Goal: Task Accomplishment & Management: Use online tool/utility

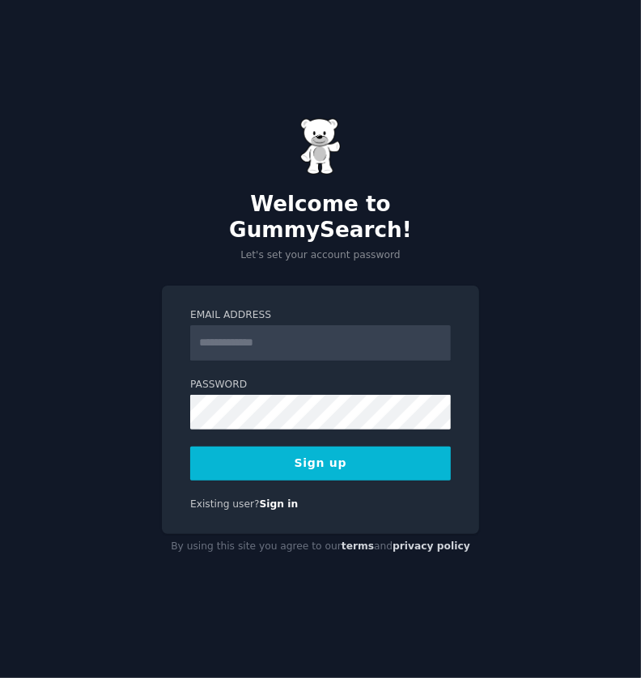
click at [374, 335] on input "Email Address" at bounding box center [320, 343] width 261 height 36
type input "**********"
click at [377, 447] on button "Sign up" at bounding box center [320, 464] width 261 height 34
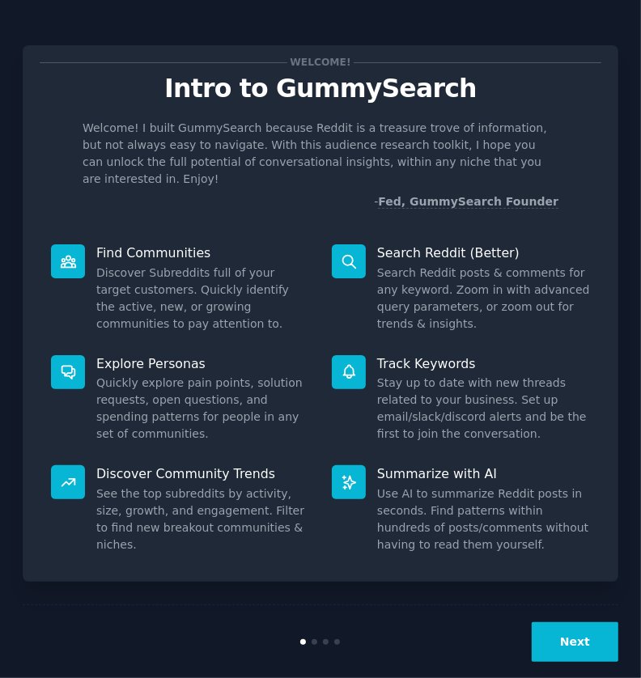
click at [550, 622] on button "Next" at bounding box center [575, 642] width 87 height 40
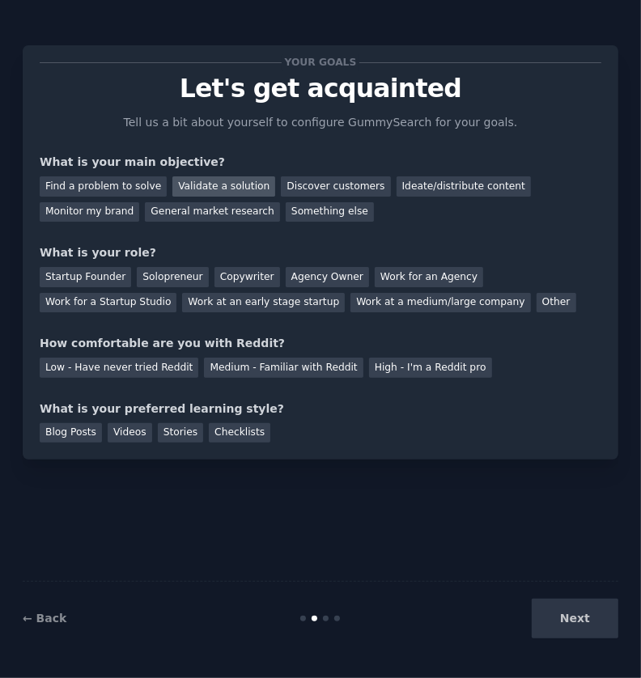
click at [179, 190] on div "Validate a solution" at bounding box center [223, 186] width 103 height 20
click at [536, 306] on div "Other" at bounding box center [556, 303] width 40 height 20
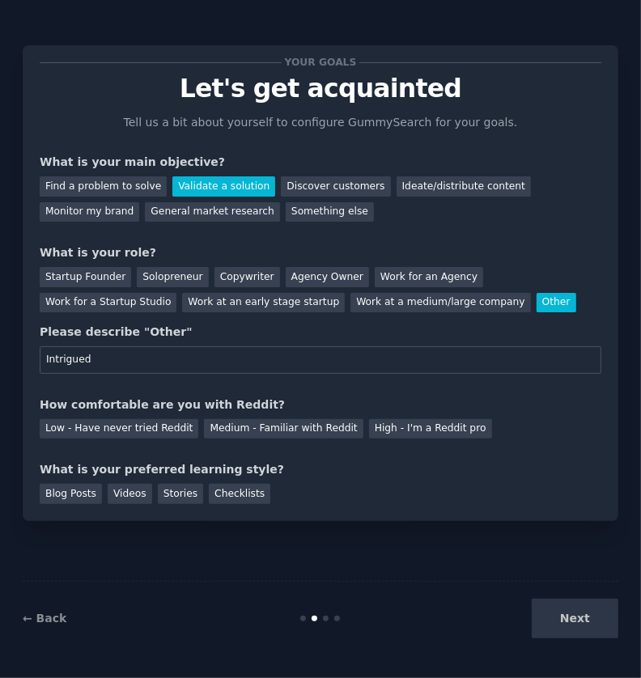
type input "Intrigued"
click at [290, 422] on div "Medium - Familiar with Reddit" at bounding box center [283, 429] width 159 height 20
click at [119, 487] on div "Videos" at bounding box center [130, 494] width 45 height 20
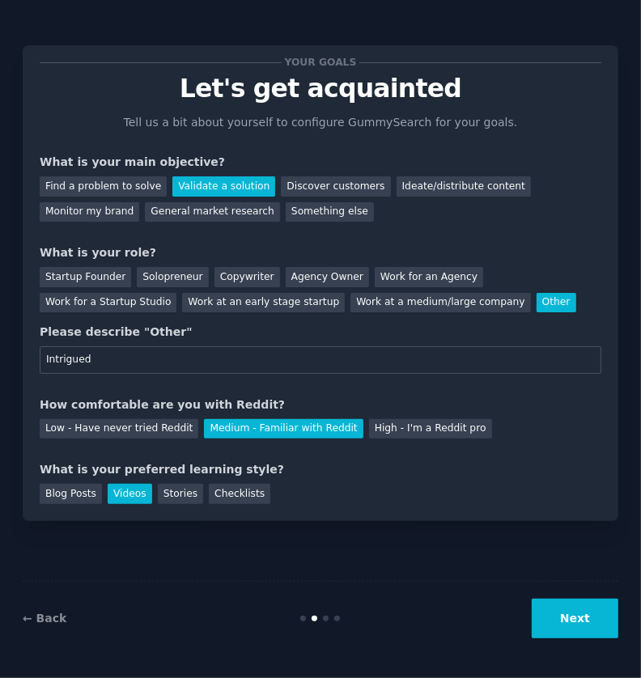
click at [565, 612] on button "Next" at bounding box center [575, 619] width 87 height 40
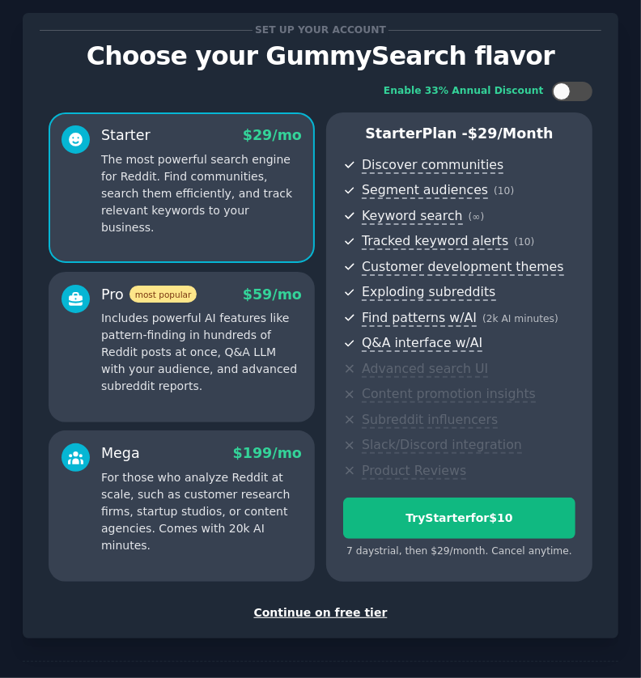
scroll to position [38, 0]
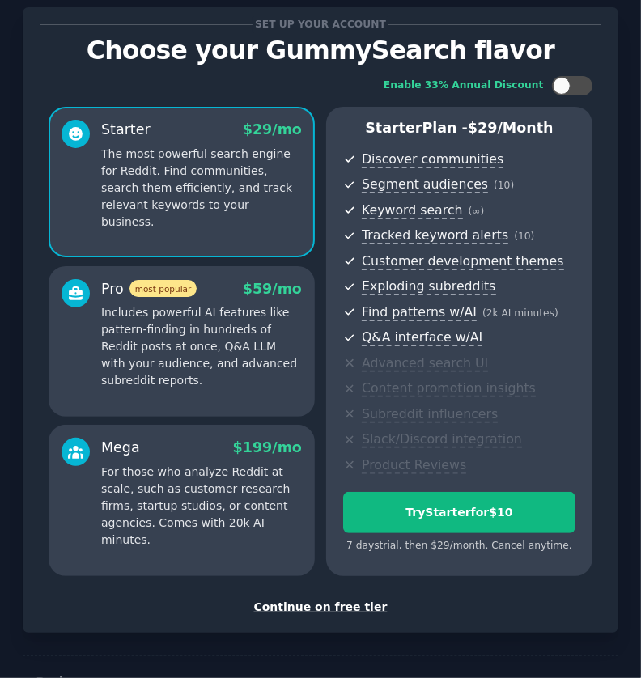
click at [297, 610] on div "Continue on free tier" at bounding box center [321, 607] width 562 height 17
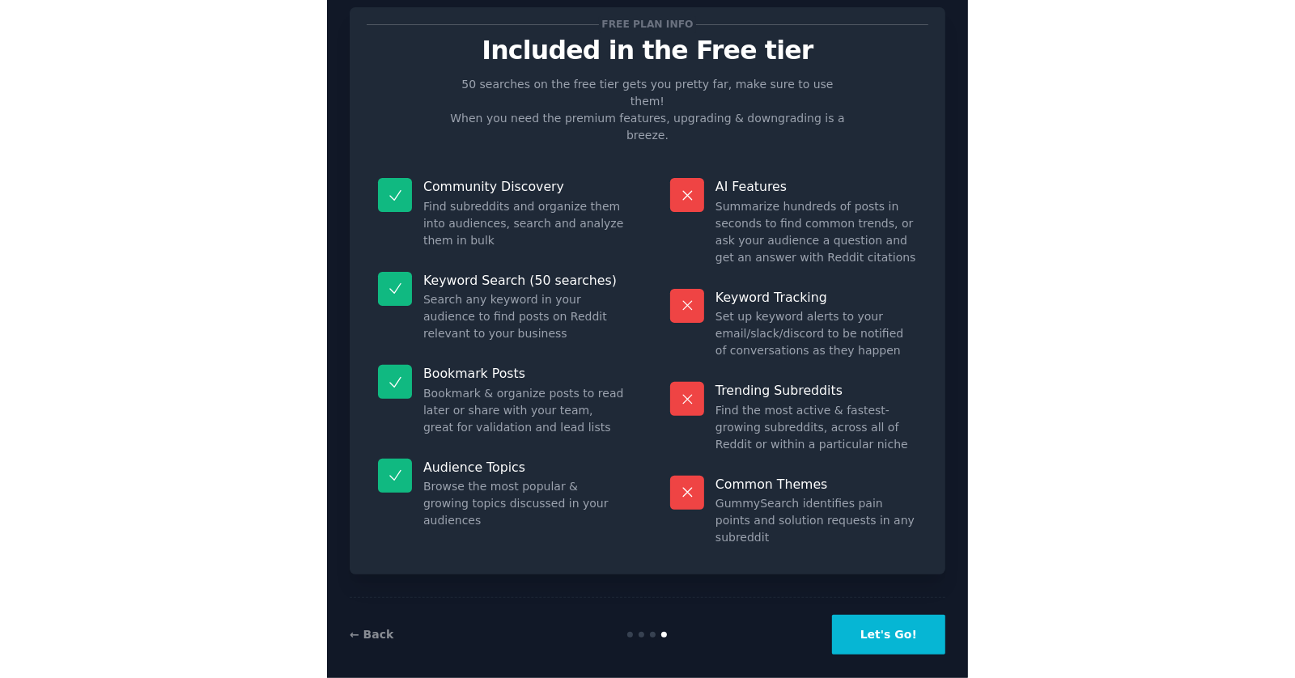
scroll to position [2, 0]
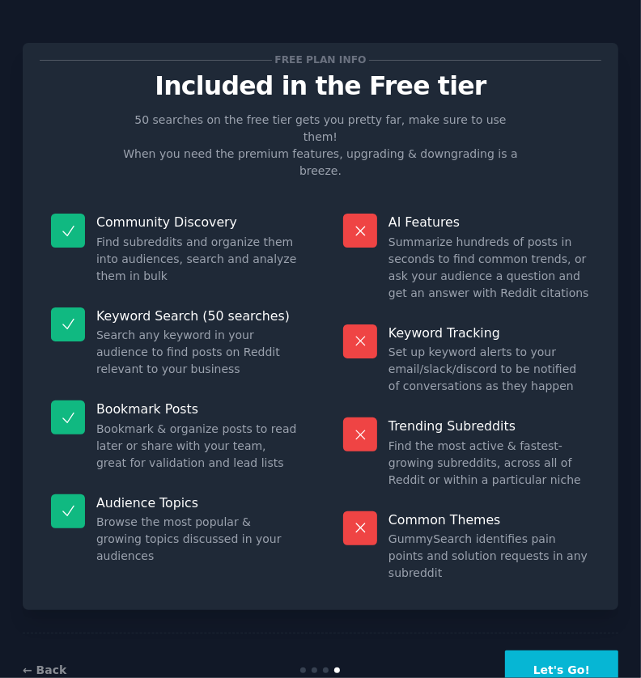
click at [553, 651] on button "Let's Go!" at bounding box center [561, 671] width 113 height 40
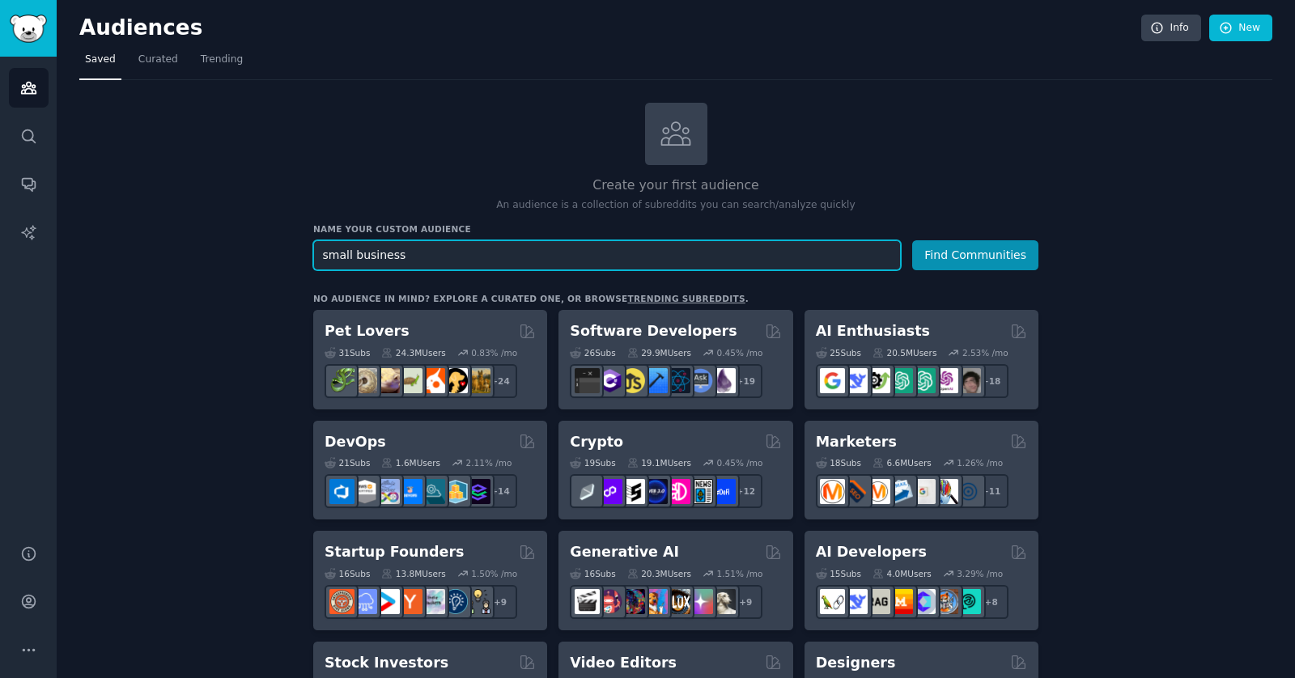
type input "small business"
click at [640, 240] on button "Find Communities" at bounding box center [975, 255] width 126 height 30
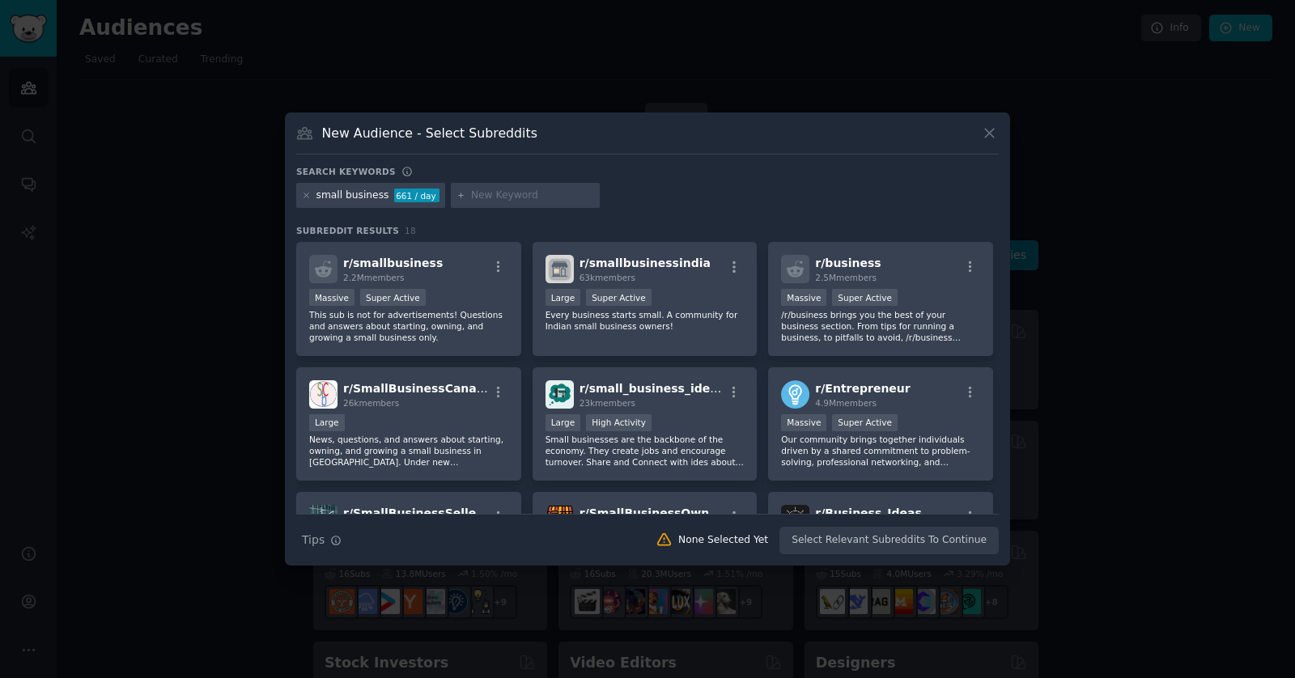
click at [491, 189] on input "text" at bounding box center [532, 196] width 123 height 15
click at [343, 269] on span "r/ smallbusiness" at bounding box center [393, 262] width 100 height 13
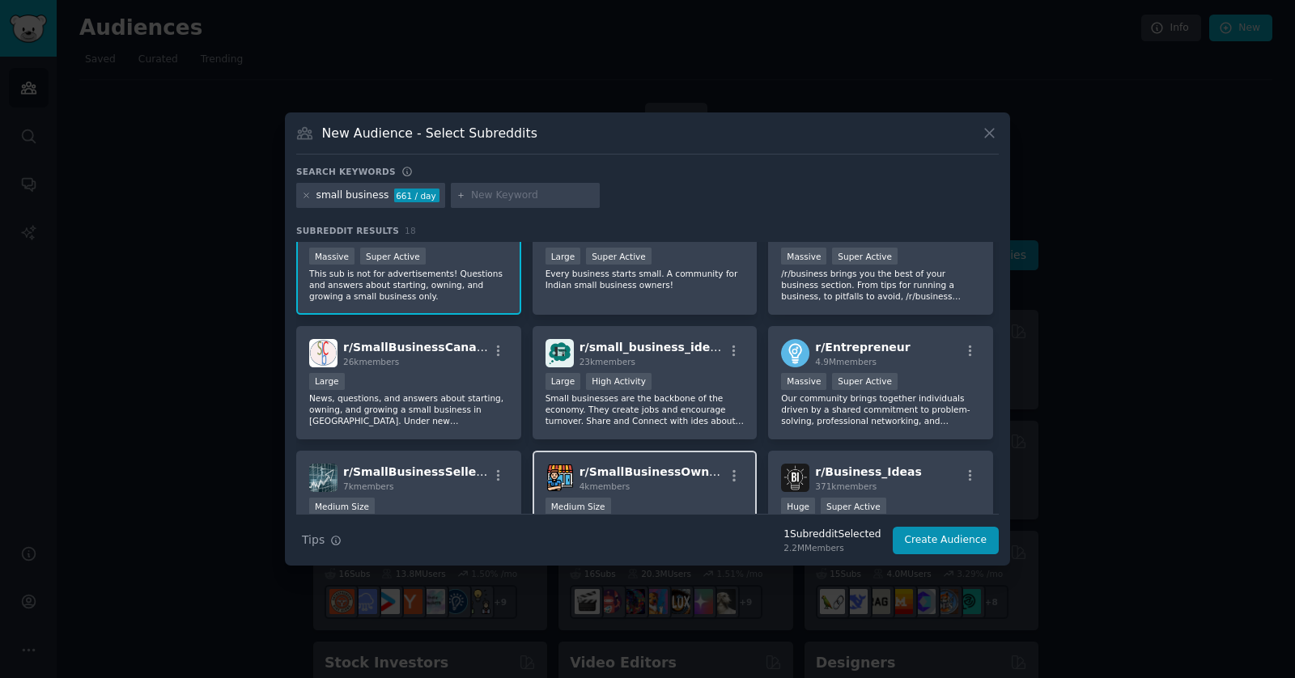
scroll to position [6, 0]
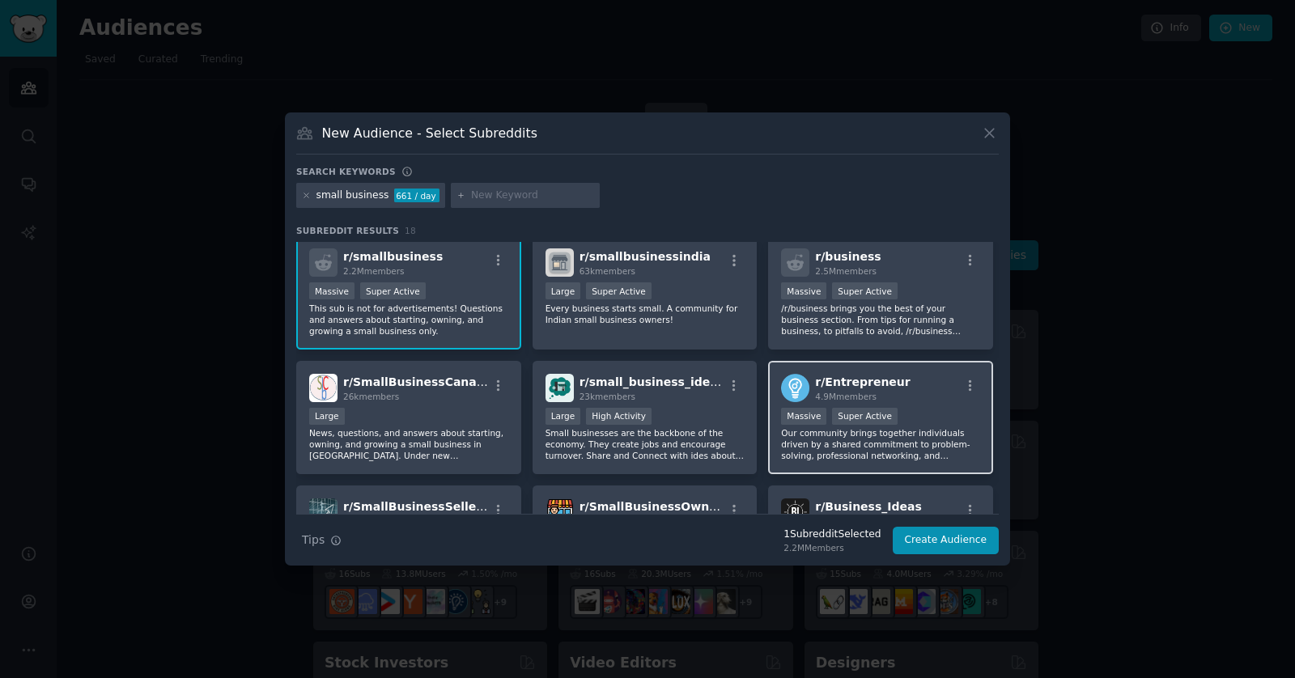
click at [640, 385] on span "r/ Entrepreneur" at bounding box center [862, 381] width 95 height 13
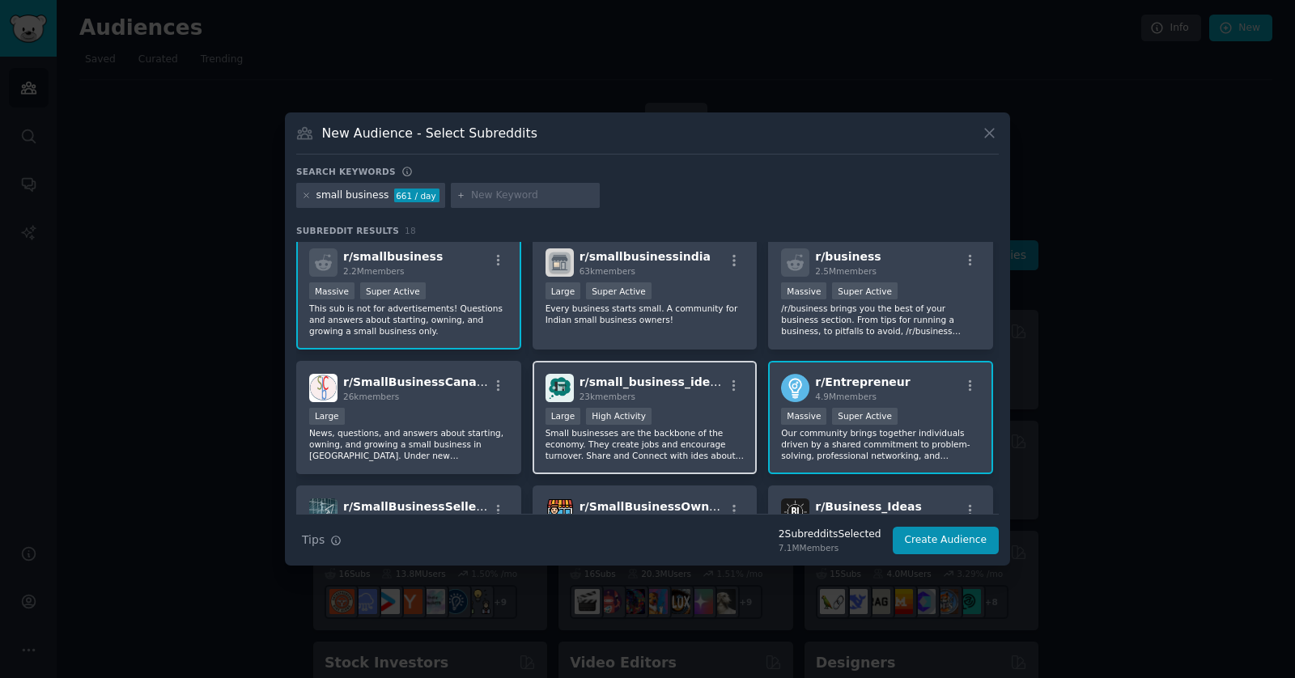
scroll to position [0, 0]
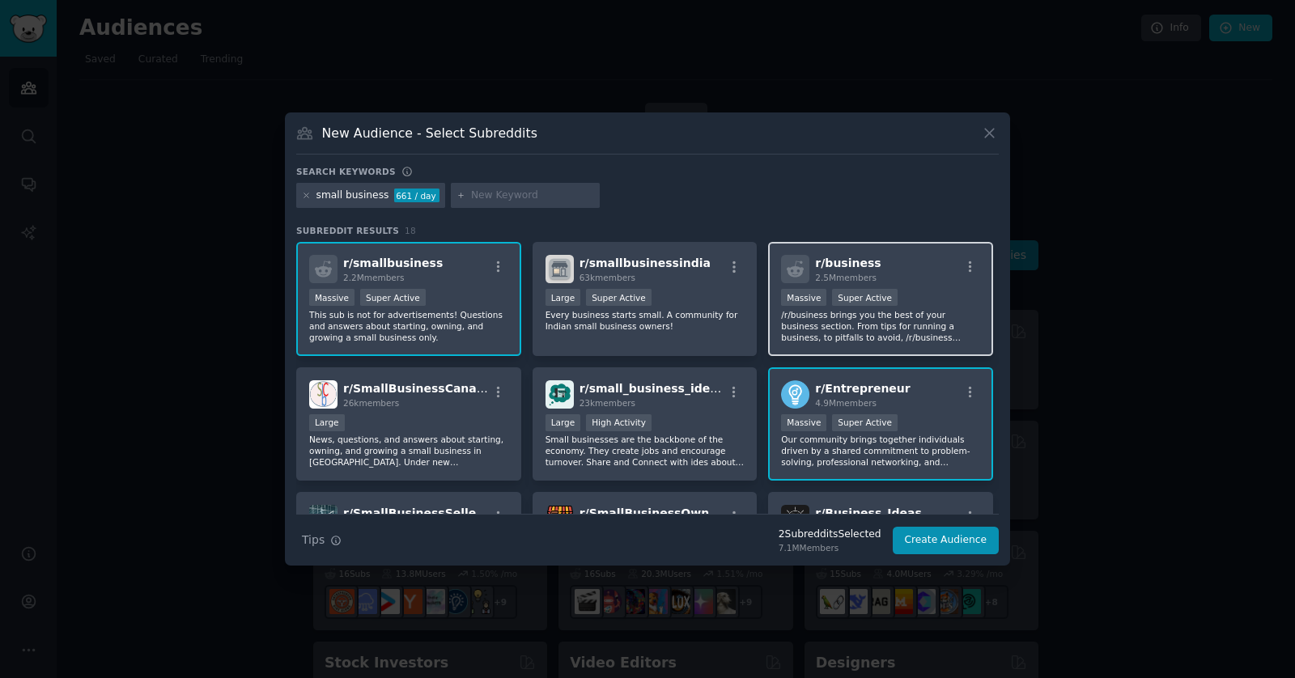
click at [640, 289] on div "Super Active" at bounding box center [865, 297] width 66 height 17
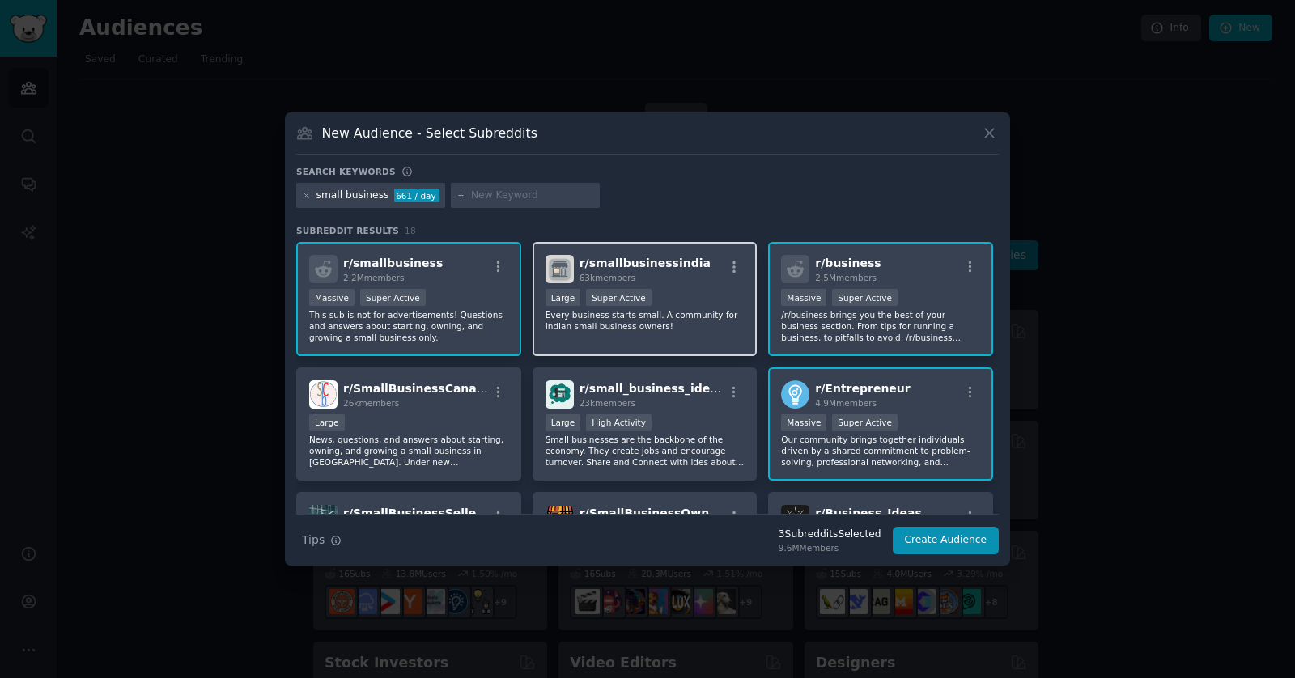
click at [640, 316] on p "Every business starts small. A community for Indian small business owners!" at bounding box center [644, 320] width 199 height 23
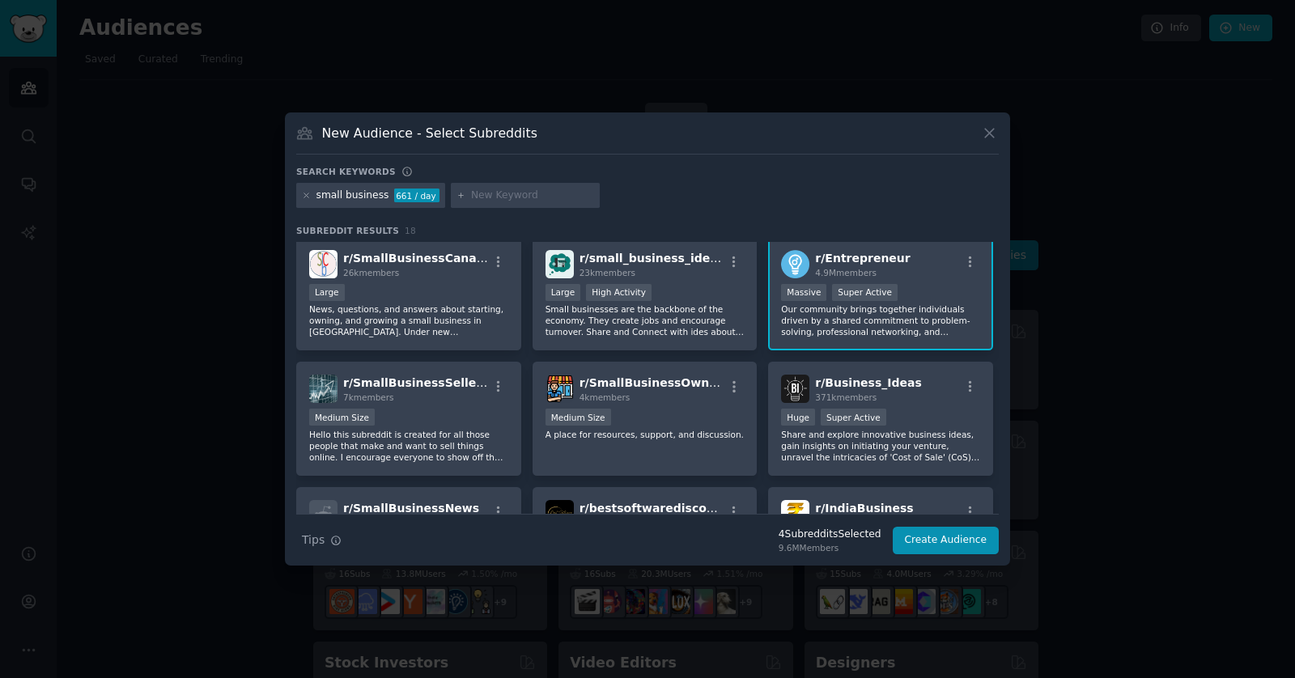
scroll to position [117, 0]
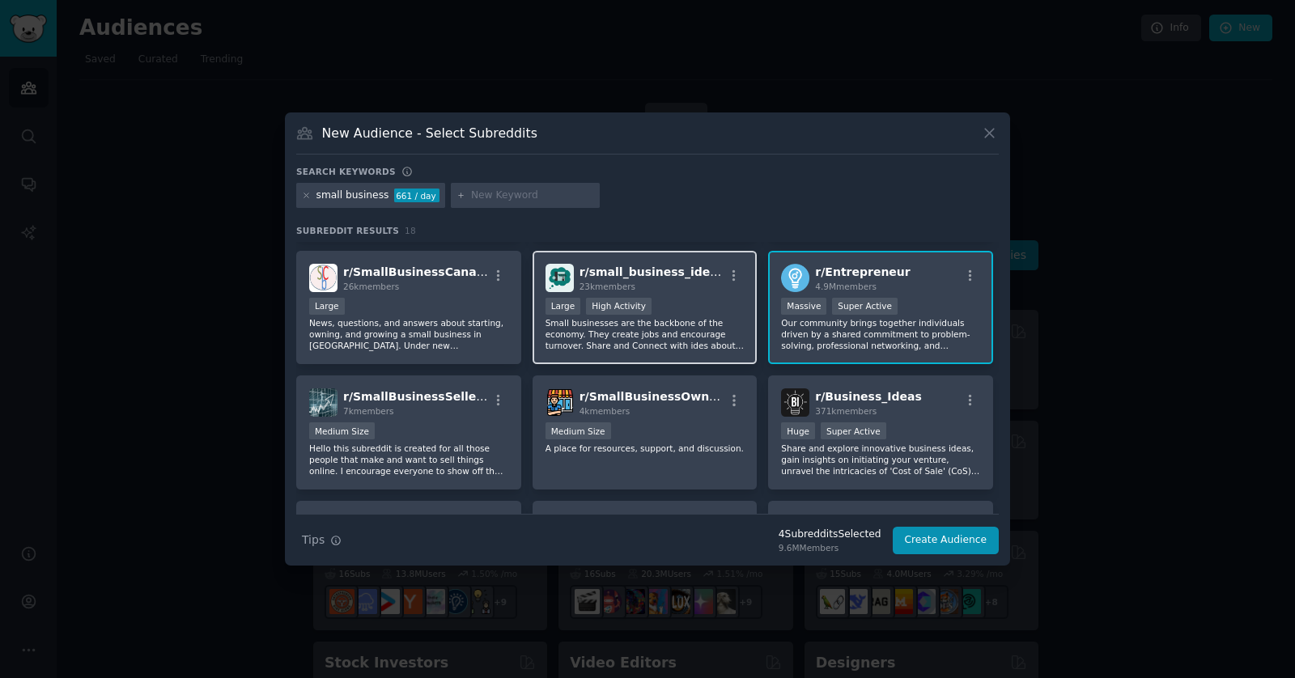
click at [640, 333] on p "Small businesses are the backbone of the economy. They create jobs and encourag…" at bounding box center [644, 334] width 199 height 34
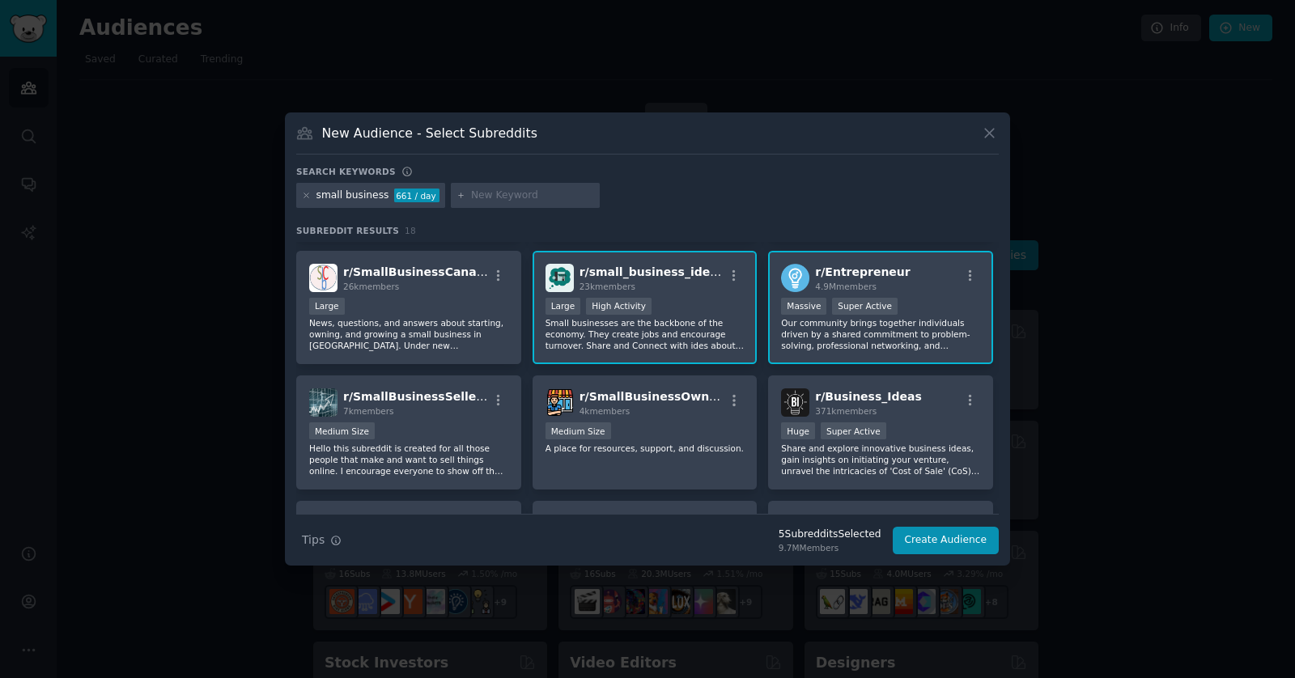
scroll to position [130, 0]
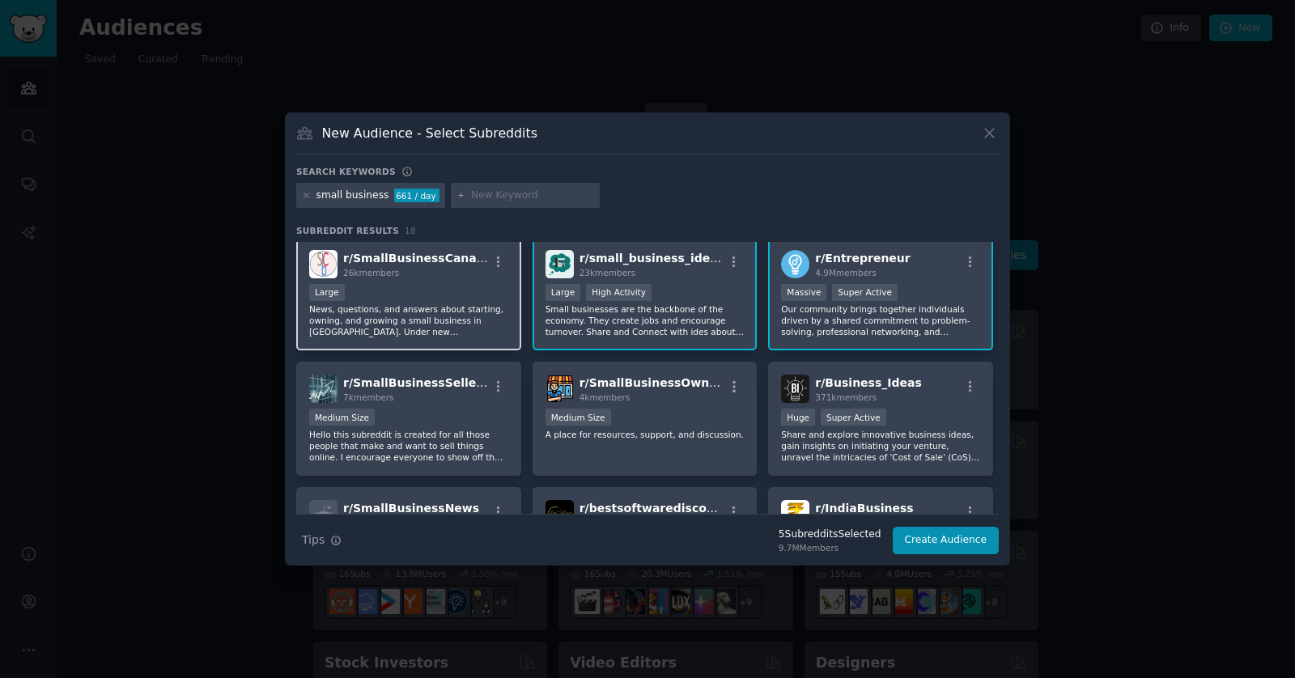
click at [456, 319] on p "News, questions, and answers about starting, owning, and growing a small busine…" at bounding box center [408, 320] width 199 height 34
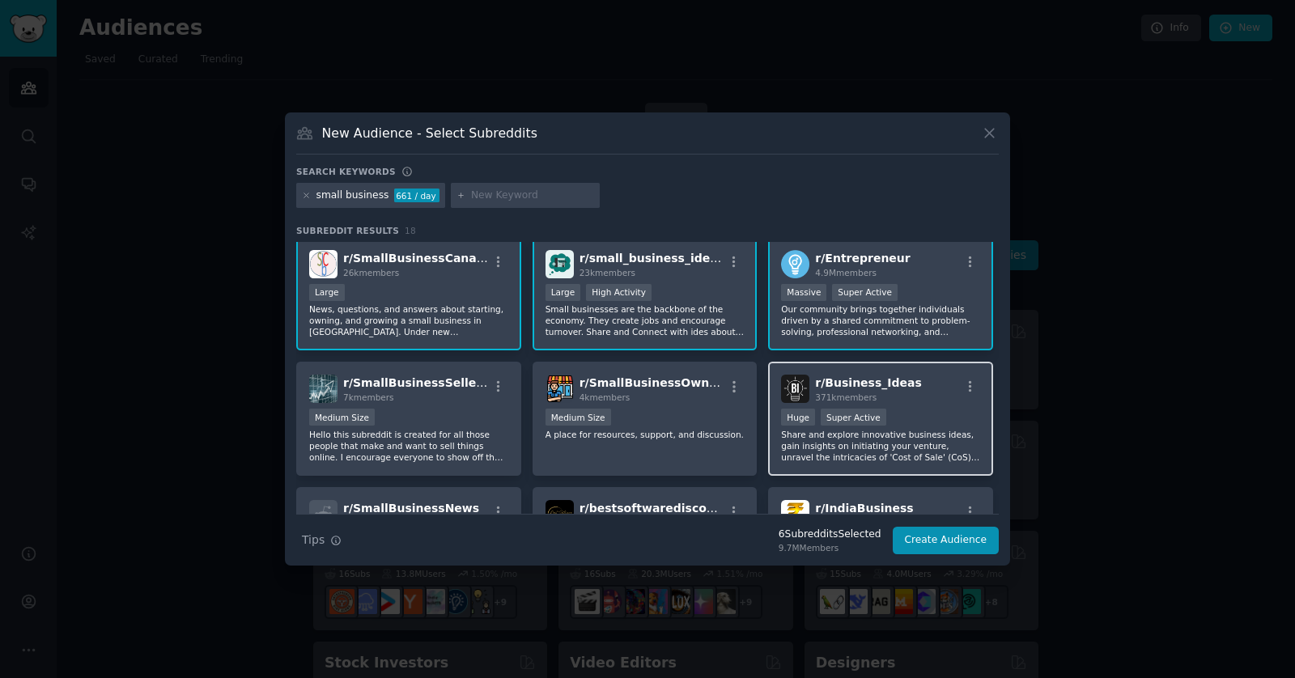
click at [640, 386] on img at bounding box center [795, 389] width 28 height 28
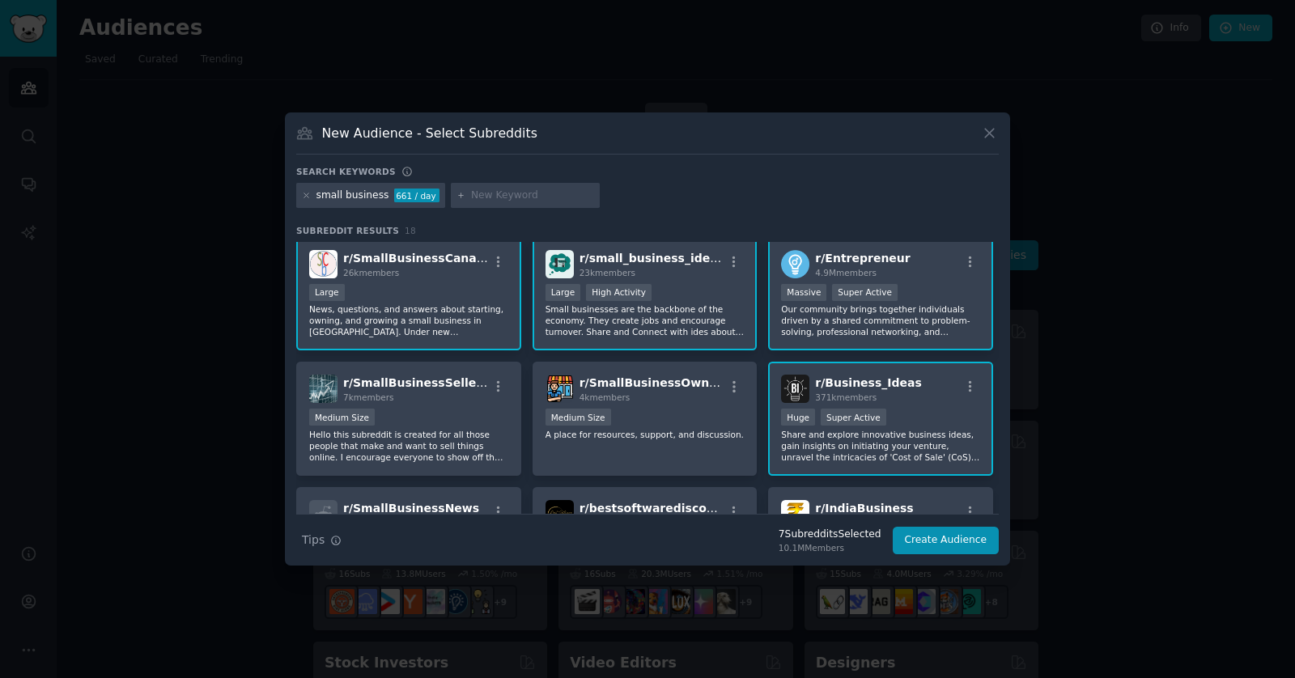
click at [640, 386] on img at bounding box center [795, 389] width 28 height 28
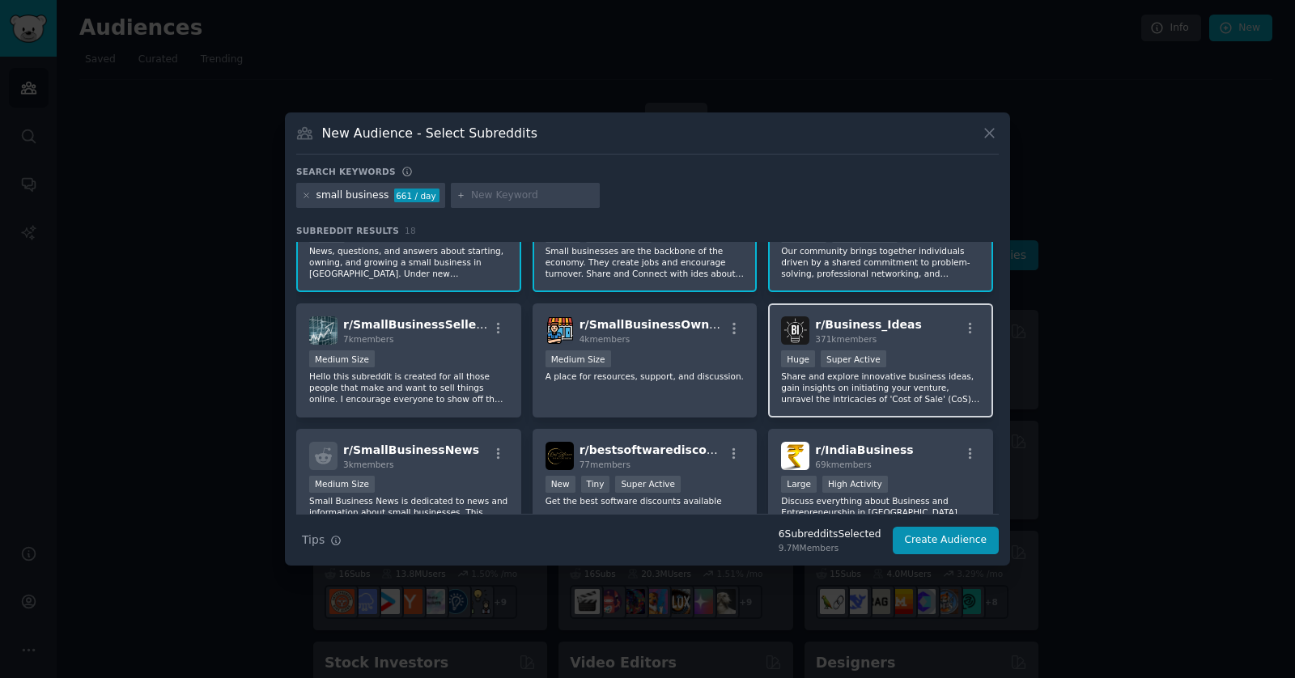
scroll to position [221, 0]
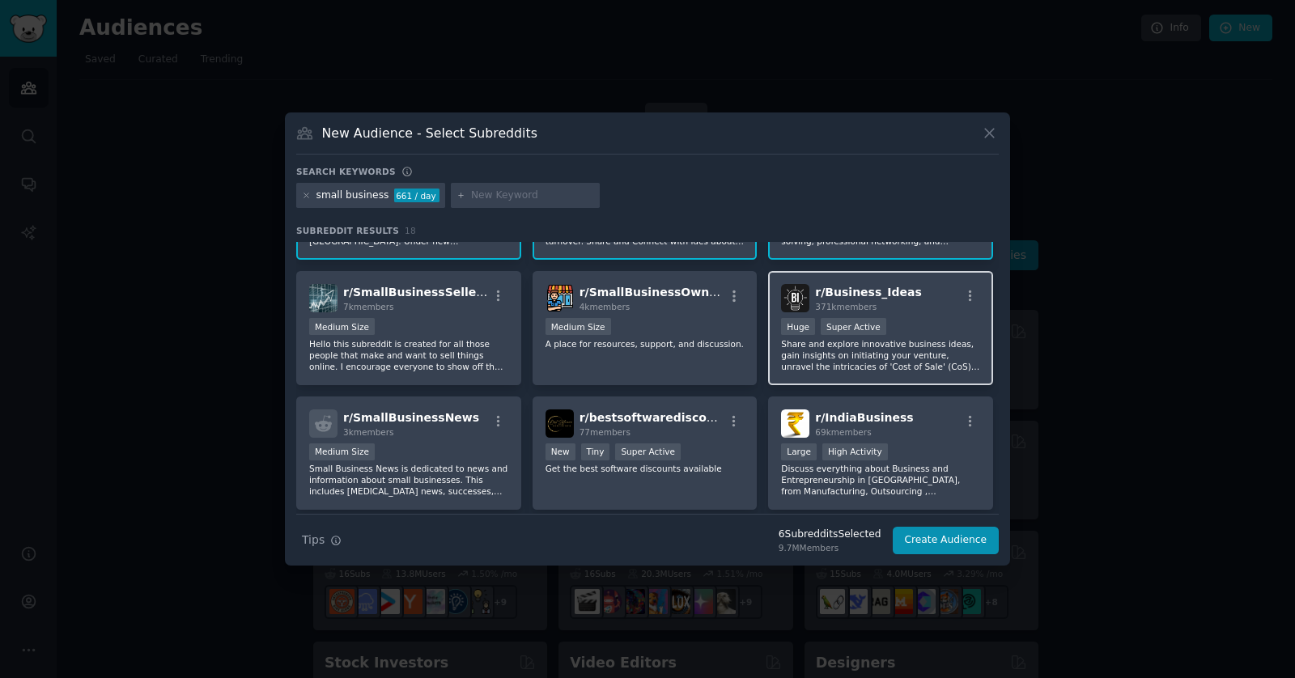
click at [640, 350] on p "Share and explore innovative business ideas, gain insights on initiating your v…" at bounding box center [880, 355] width 199 height 34
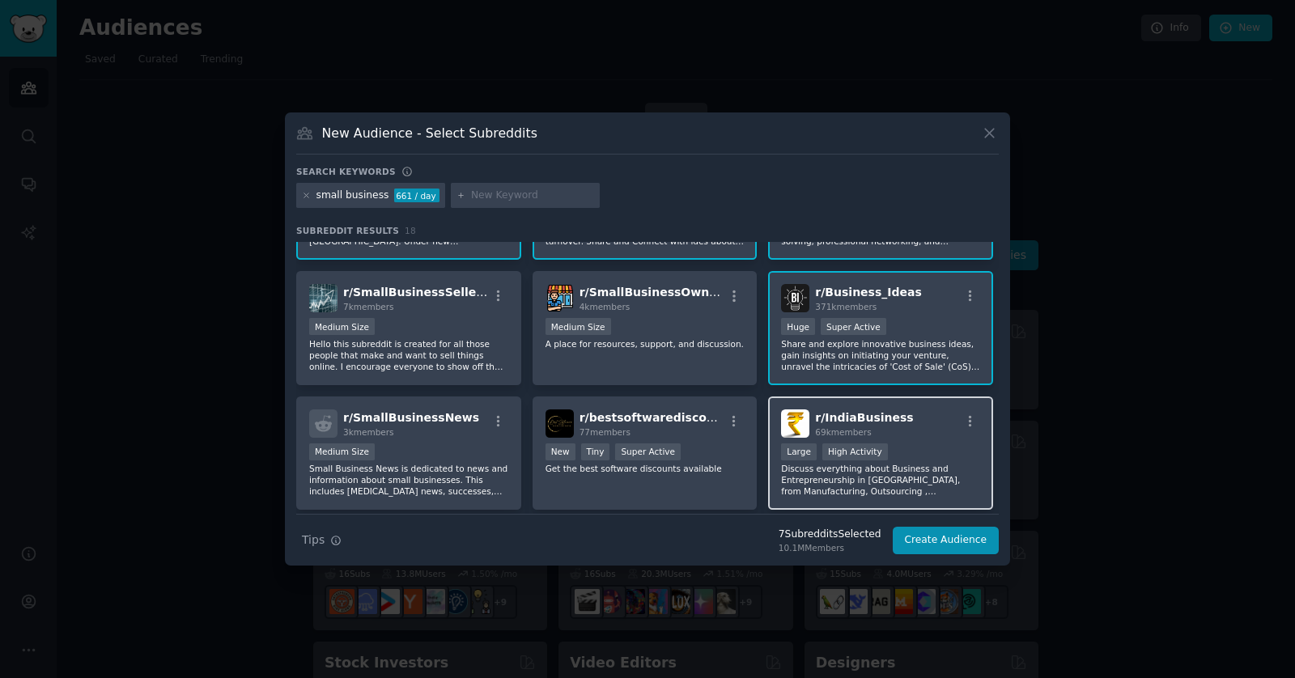
scroll to position [424, 0]
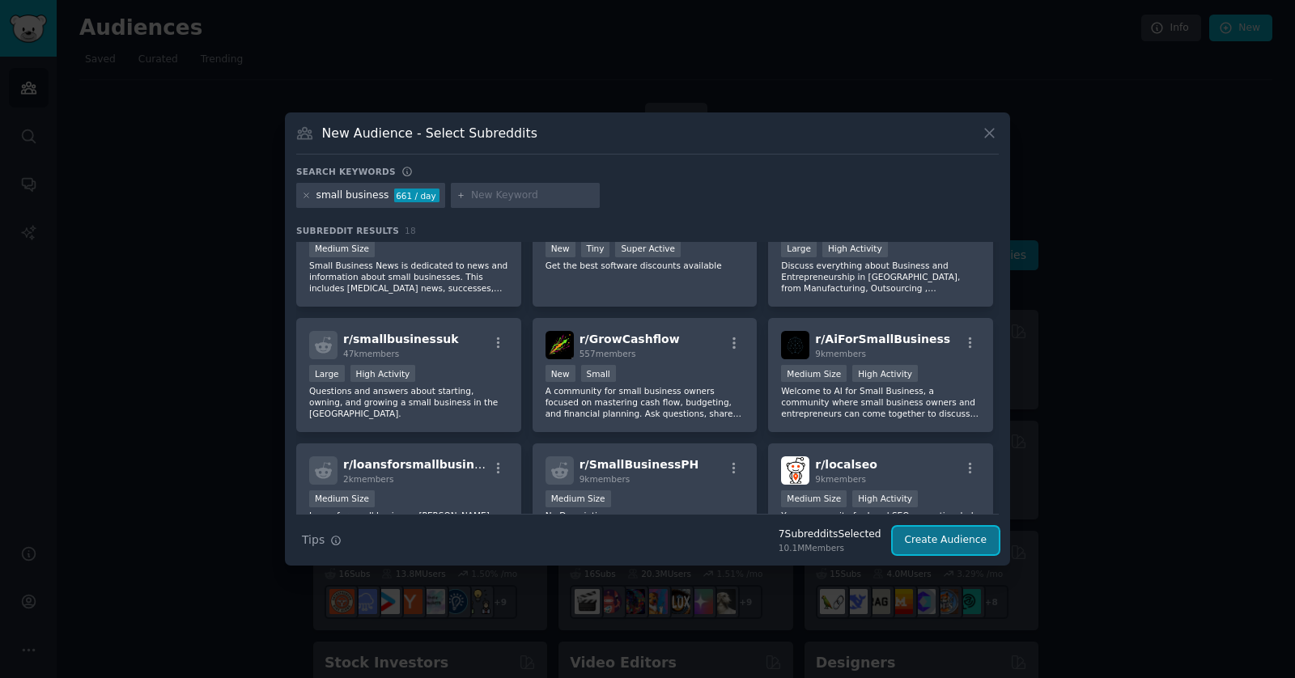
click at [640, 539] on button "Create Audience" at bounding box center [945, 541] width 107 height 28
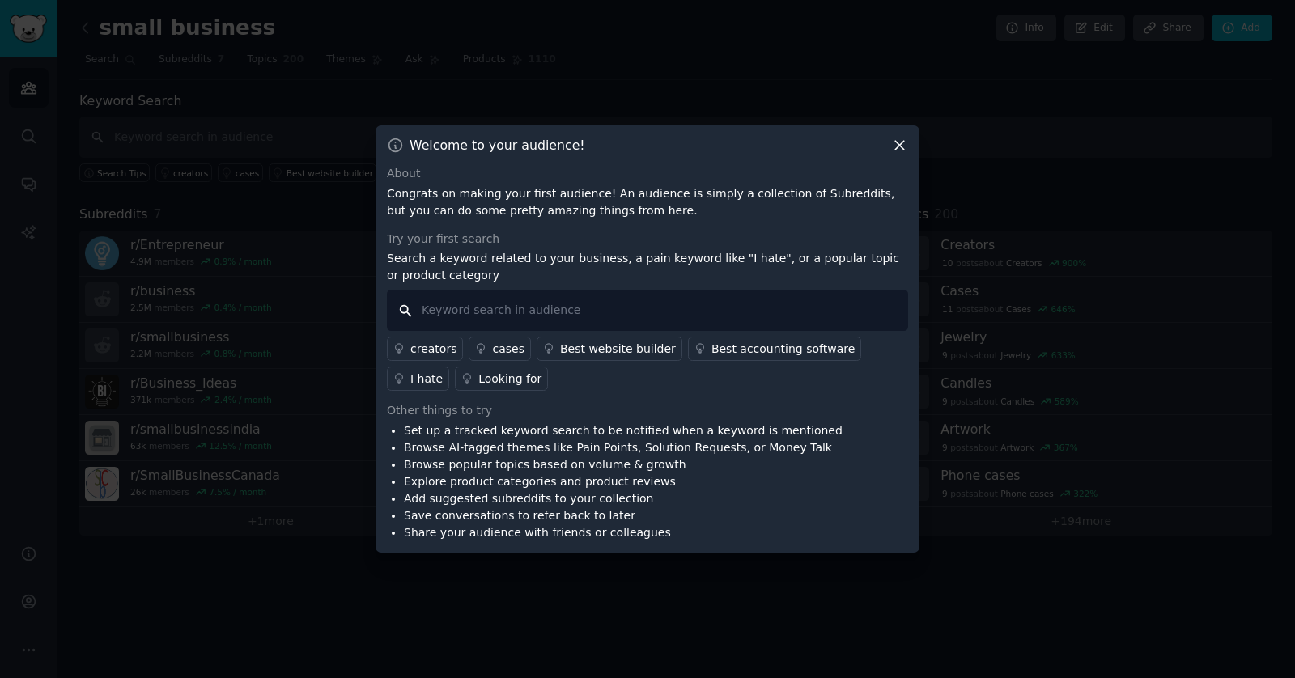
click at [640, 295] on input "text" at bounding box center [647, 310] width 521 height 41
type input "quickbooks"
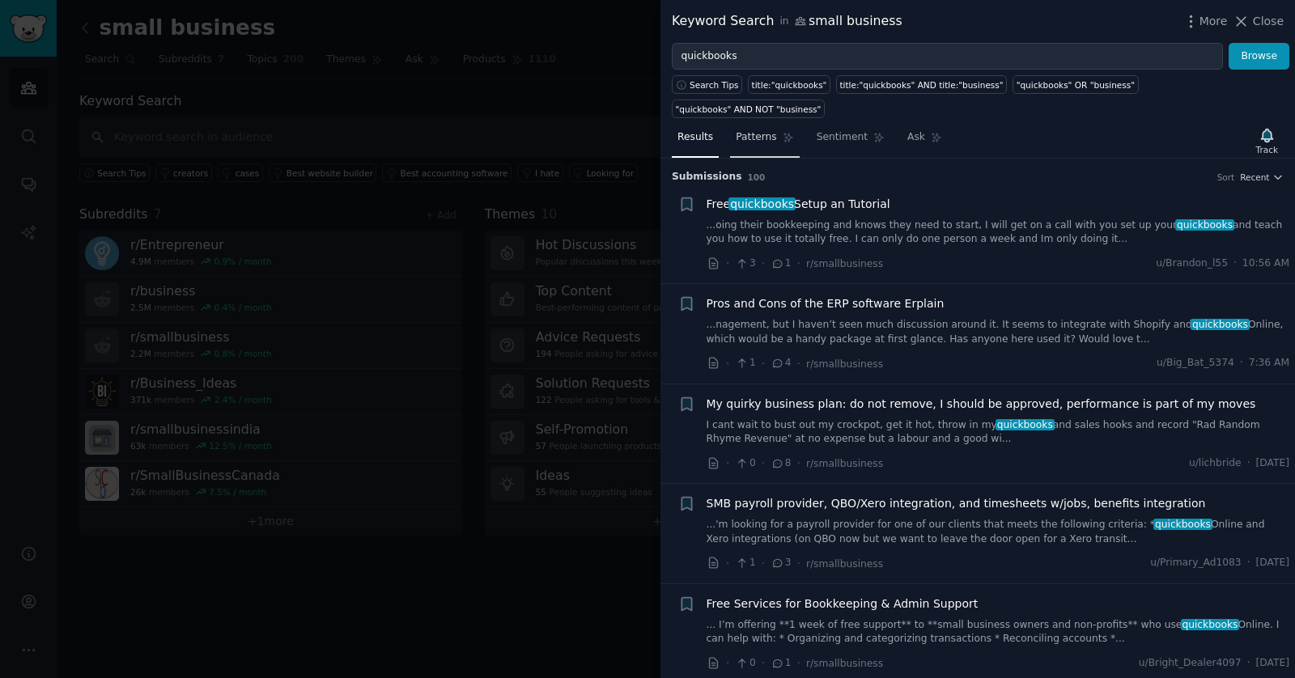
click at [640, 133] on span "Patterns" at bounding box center [755, 137] width 40 height 15
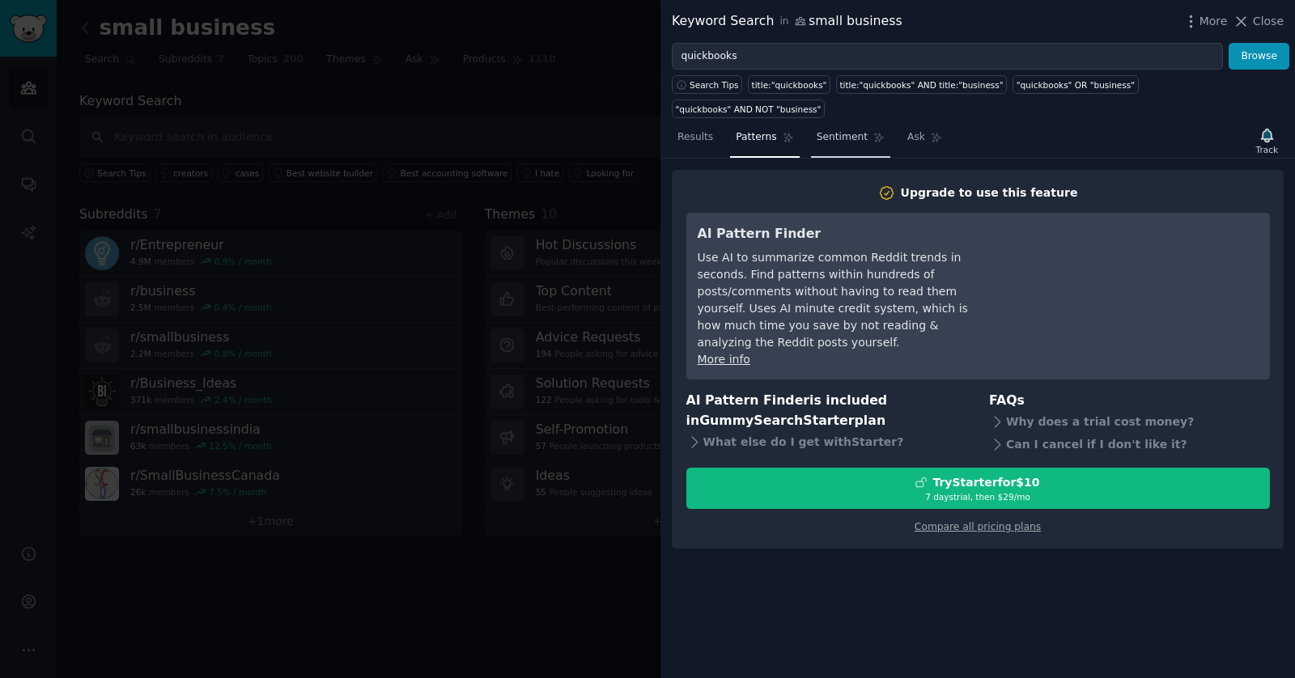
click at [640, 133] on span "Sentiment" at bounding box center [841, 137] width 51 height 15
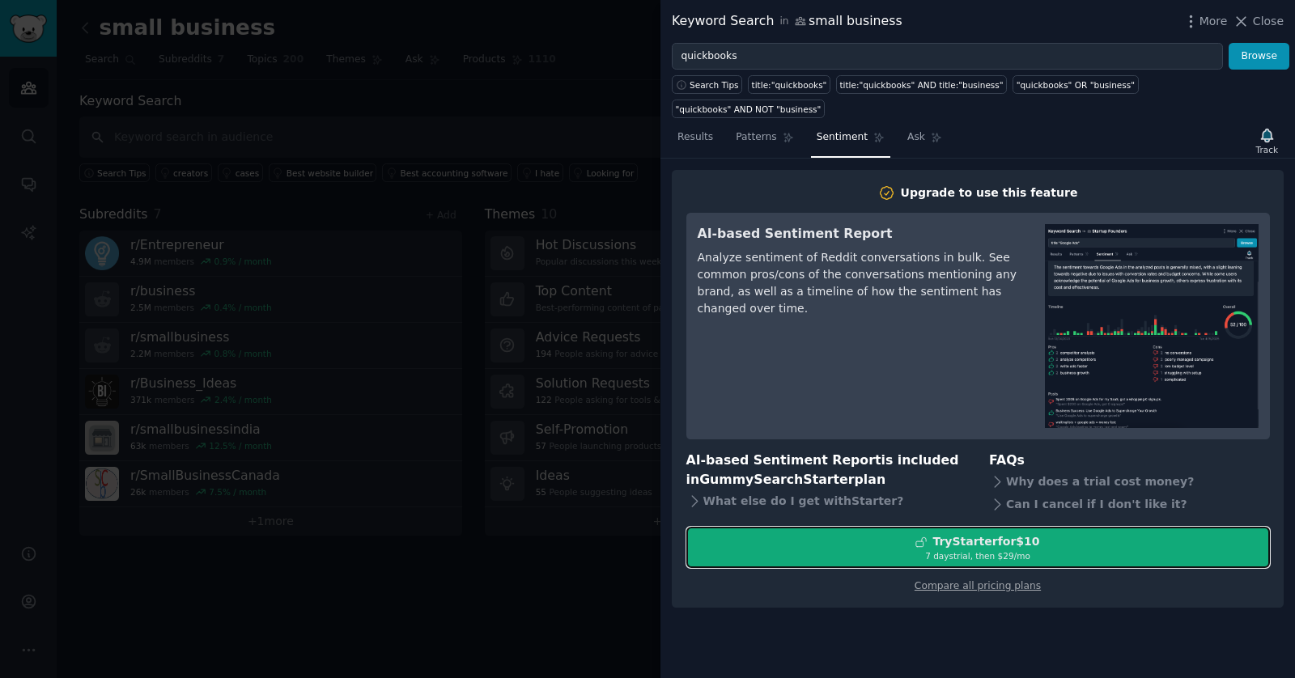
click at [640, 545] on div "Try Starter for $10" at bounding box center [978, 541] width 582 height 17
